Goal: Transaction & Acquisition: Subscribe to service/newsletter

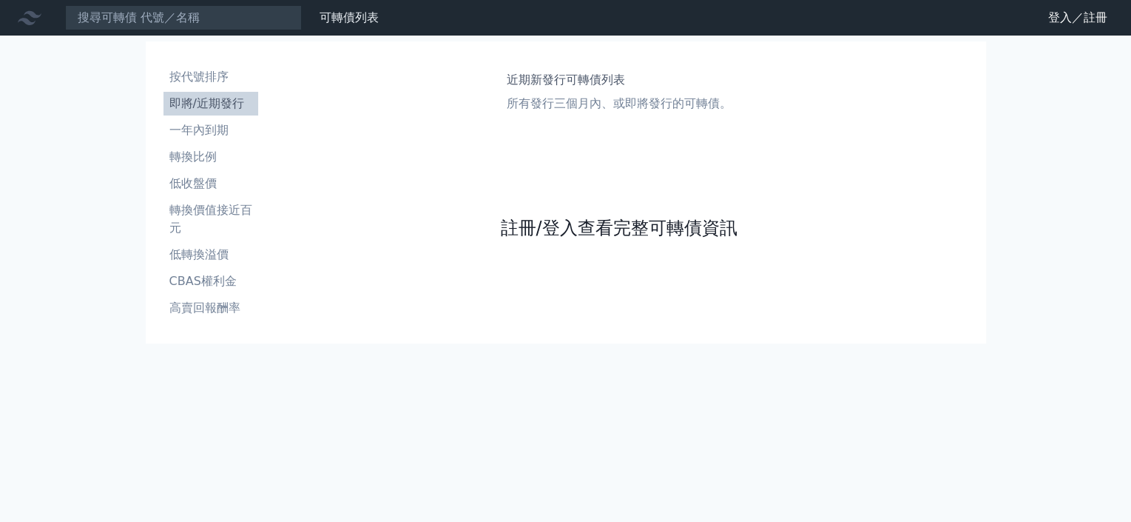
click at [566, 232] on link "註冊/登入查看完整可轉債資訊" at bounding box center [618, 228] width 237 height 24
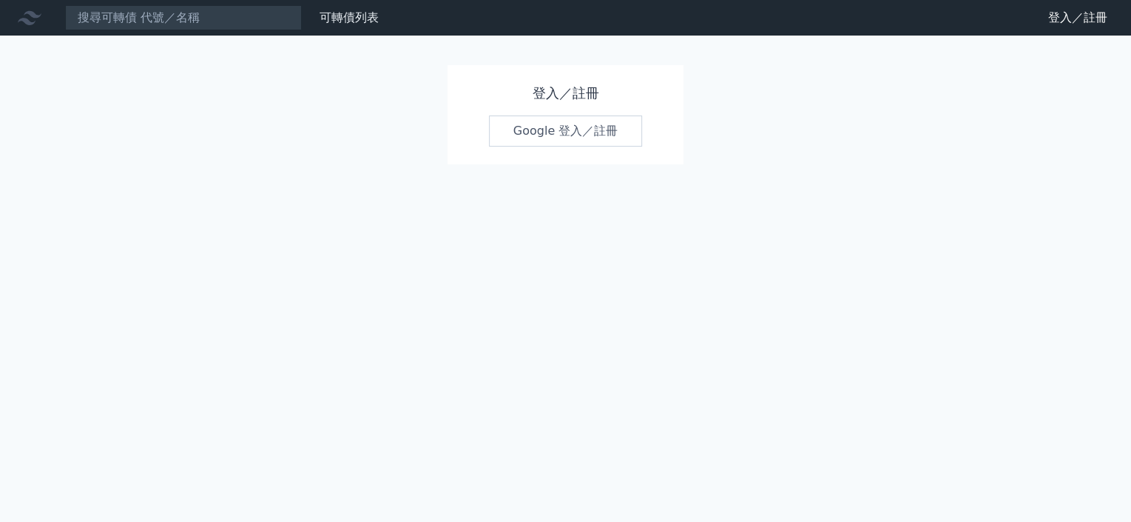
click at [549, 133] on link "Google 登入／註冊" at bounding box center [566, 130] width 154 height 31
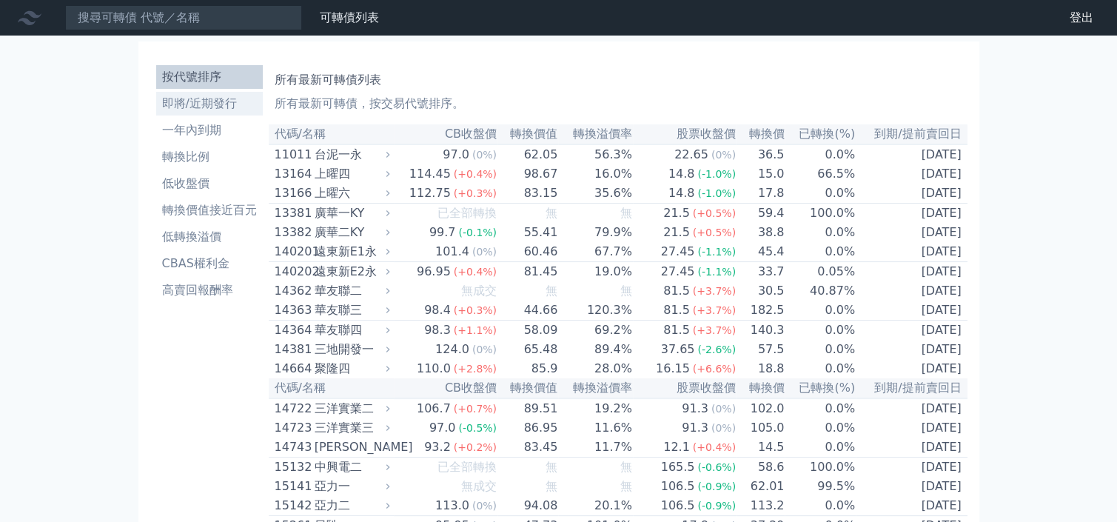
click at [178, 109] on li "即將/近期發行" at bounding box center [209, 104] width 107 height 18
